Goal: Information Seeking & Learning: Compare options

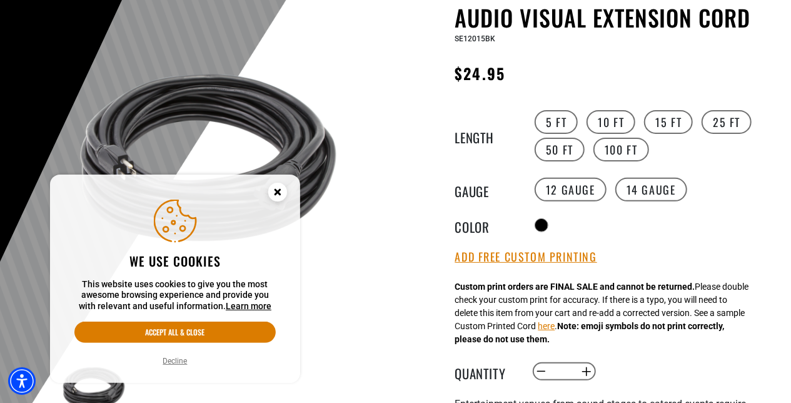
scroll to position [131, 0]
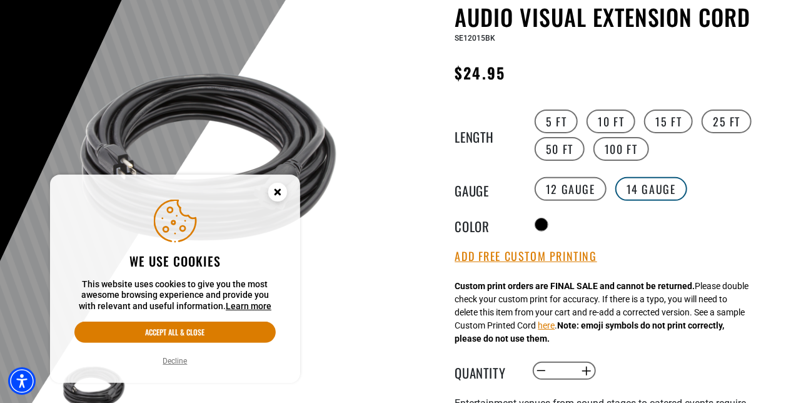
click at [644, 201] on label "14 Gauge" at bounding box center [651, 189] width 72 height 24
click at [561, 201] on label "12 Gauge" at bounding box center [571, 189] width 72 height 24
click at [616, 161] on label "100 FT" at bounding box center [621, 149] width 56 height 24
click at [275, 183] on circle "Close this option" at bounding box center [277, 192] width 19 height 19
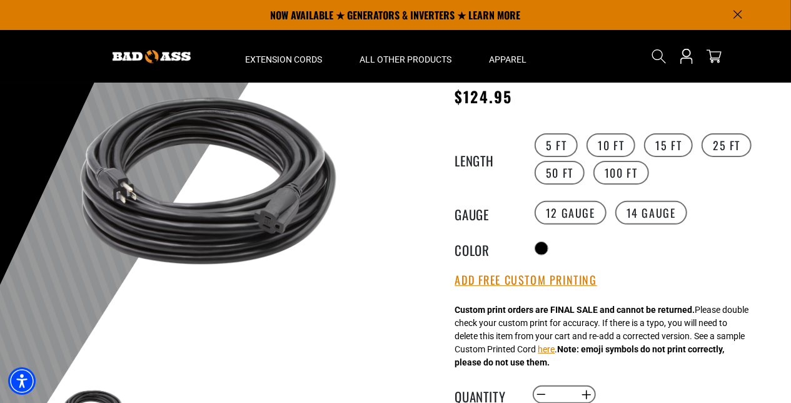
scroll to position [107, 0]
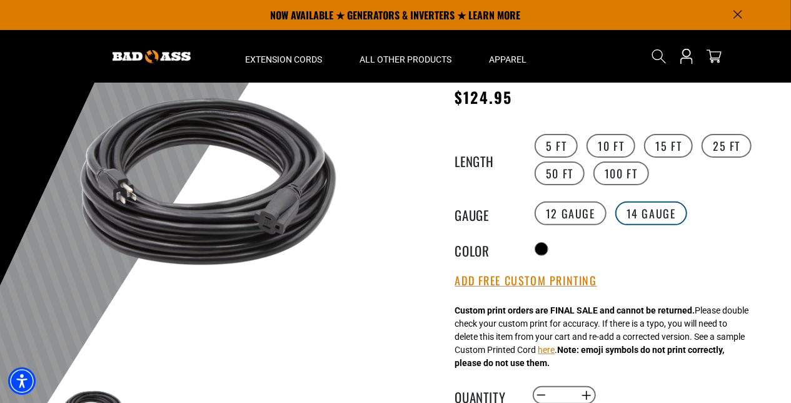
click at [667, 225] on label "14 Gauge" at bounding box center [651, 213] width 72 height 24
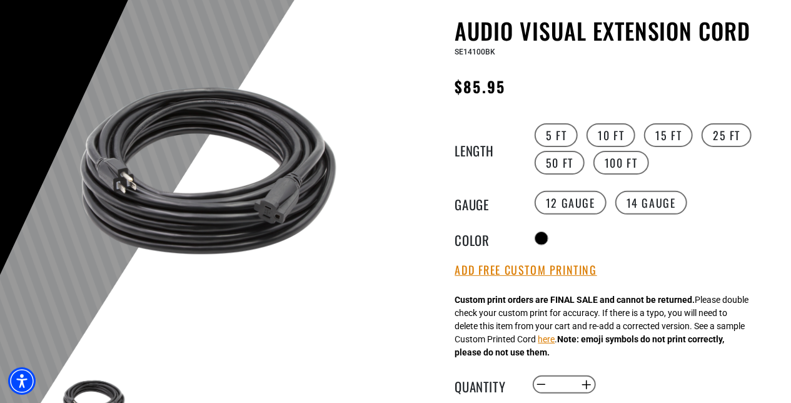
scroll to position [121, 0]
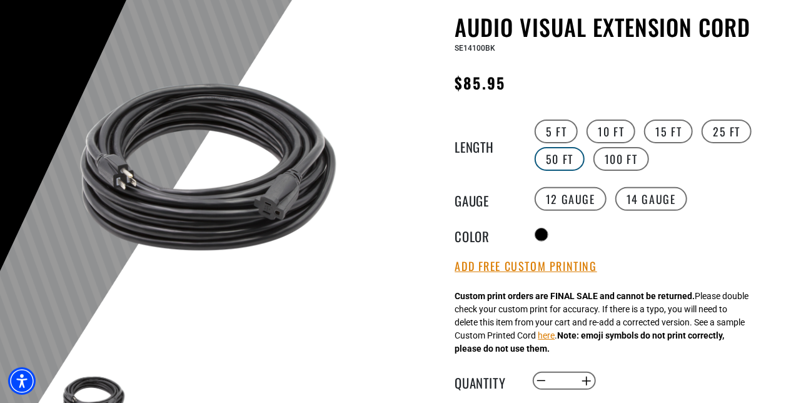
click at [560, 171] on label "50 FT" at bounding box center [560, 159] width 50 height 24
click at [621, 171] on label "100 FT" at bounding box center [621, 159] width 56 height 24
click at [560, 171] on label "50 FT" at bounding box center [560, 159] width 50 height 24
click at [560, 211] on label "12 Gauge" at bounding box center [571, 199] width 72 height 24
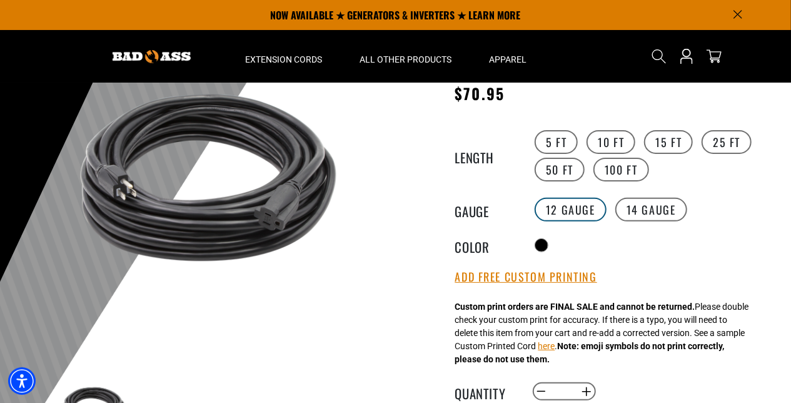
scroll to position [111, 0]
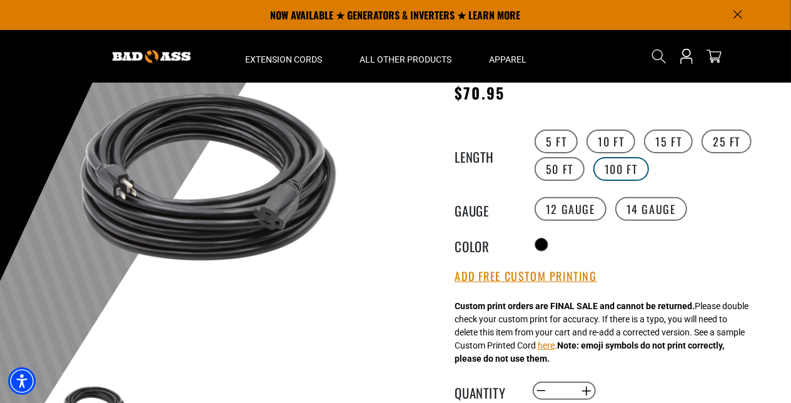
click at [608, 181] on label "100 FT" at bounding box center [621, 169] width 56 height 24
click at [624, 221] on label "14 Gauge" at bounding box center [651, 209] width 72 height 24
click at [588, 221] on label "12 Gauge" at bounding box center [571, 209] width 72 height 24
click at [646, 221] on label "14 Gauge" at bounding box center [651, 209] width 72 height 24
